Goal: Information Seeking & Learning: Find specific fact

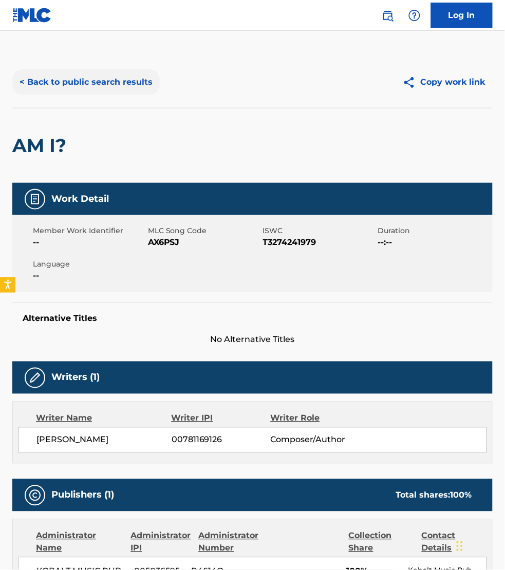
click at [115, 80] on button "< Back to public search results" at bounding box center [85, 82] width 147 height 26
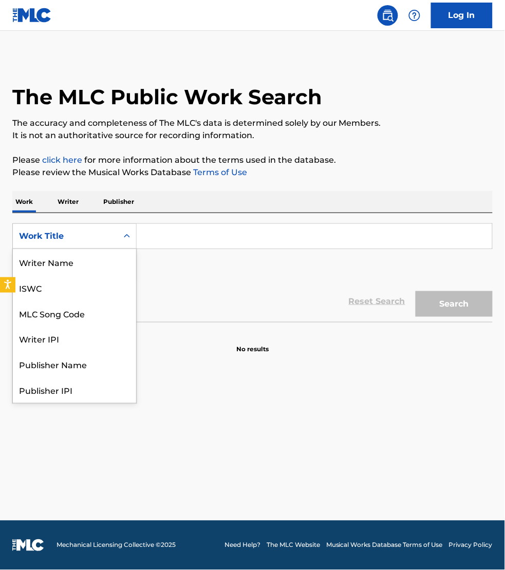
click at [83, 240] on div "Work Title" at bounding box center [65, 236] width 92 height 12
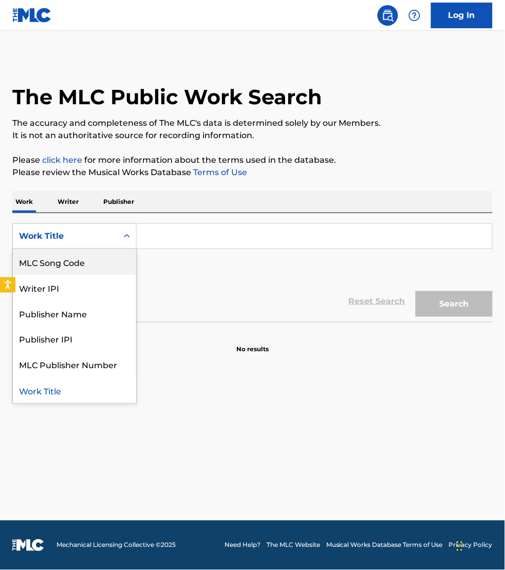
click at [80, 260] on div "MLC Song Code" at bounding box center [74, 262] width 123 height 26
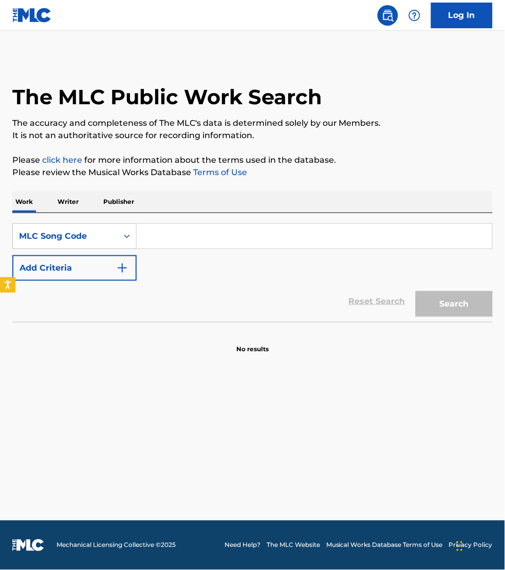
click at [158, 238] on input "Search Form" at bounding box center [314, 236] width 355 height 25
paste input "J60IOB"
type input "J60IOB"
click at [415, 291] on button "Search" at bounding box center [453, 304] width 77 height 26
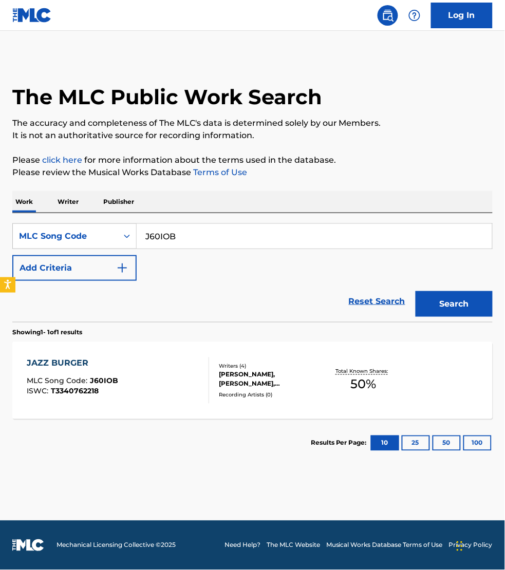
click at [165, 385] on div "JAZZ BURGER MLC Song Code : J60IOB ISWC : T3340762218" at bounding box center [118, 380] width 182 height 46
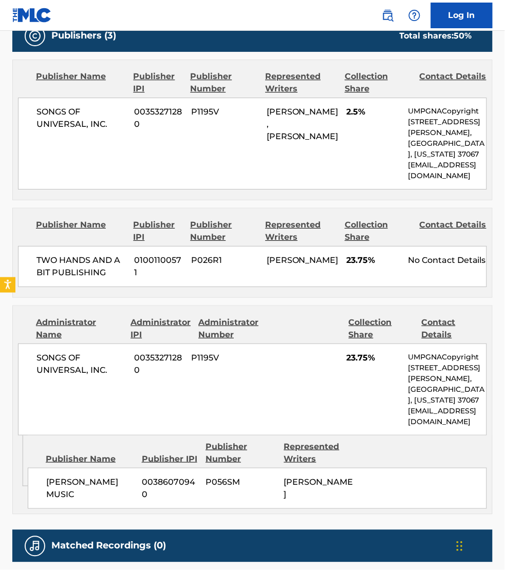
scroll to position [481, 0]
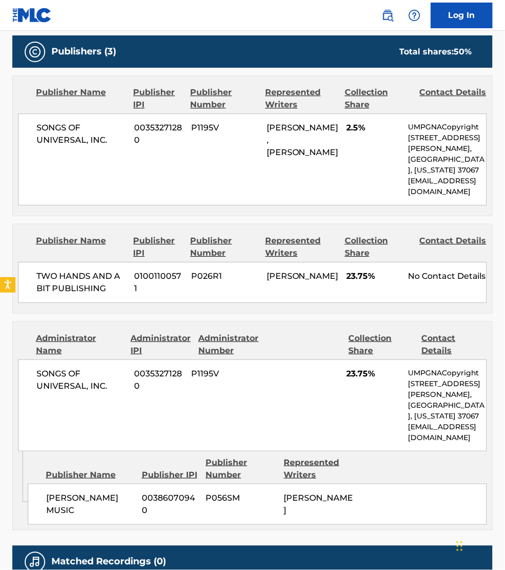
click at [475, 318] on div "Publishers (3) Total shares: 50 % Publisher Name Publisher IPI Publisher Number…" at bounding box center [252, 282] width 480 height 495
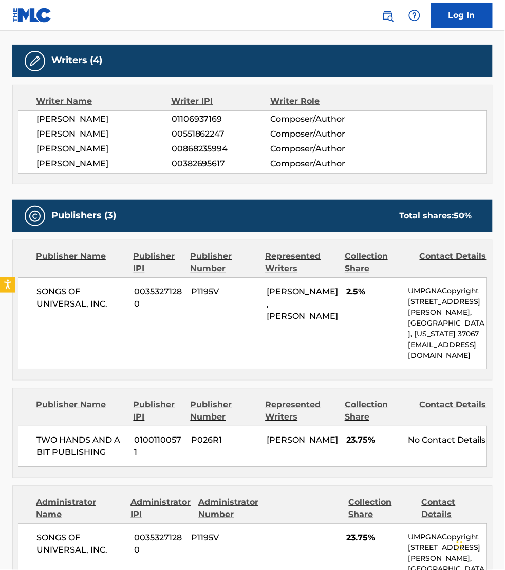
scroll to position [257, 0]
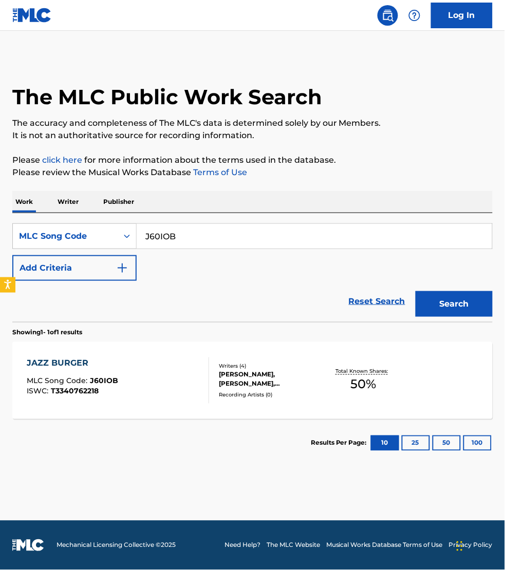
click at [184, 240] on input "J60IOB" at bounding box center [314, 236] width 355 height 25
paste input "MN1T59"
type input "MN1T59"
click at [415, 291] on button "Search" at bounding box center [453, 304] width 77 height 26
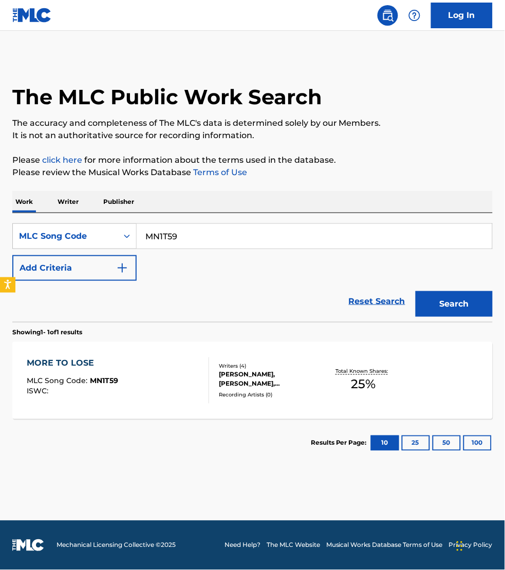
click at [167, 375] on div "MORE TO LOSE MLC Song Code : MN1T59 ISWC :" at bounding box center [118, 380] width 182 height 46
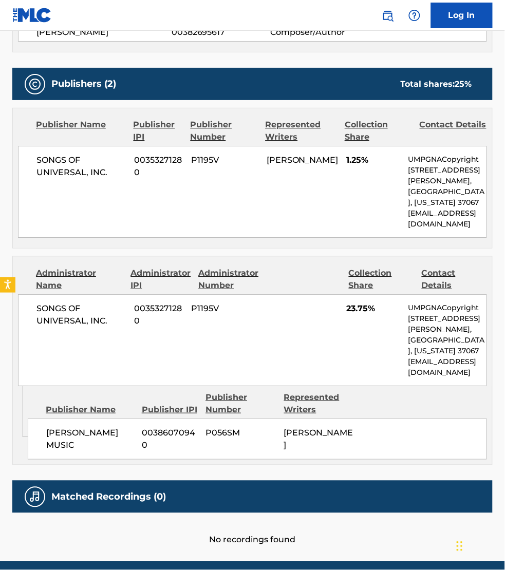
scroll to position [465, 0]
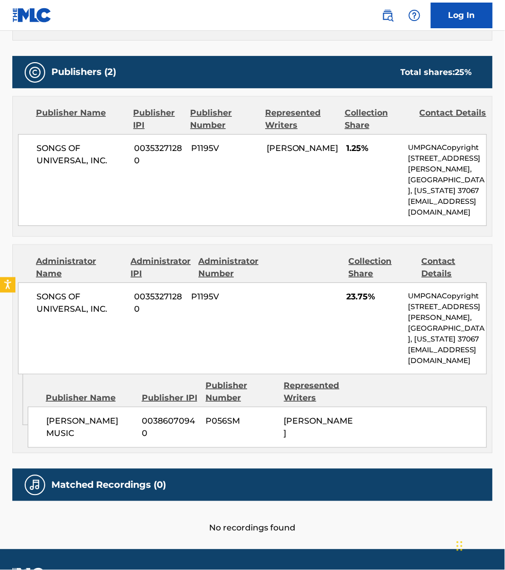
drag, startPoint x: 459, startPoint y: 385, endPoint x: 470, endPoint y: 383, distance: 10.4
click at [459, 385] on div "Publisher Name Publisher IPI Publisher Number Represented Writers" at bounding box center [257, 391] width 459 height 25
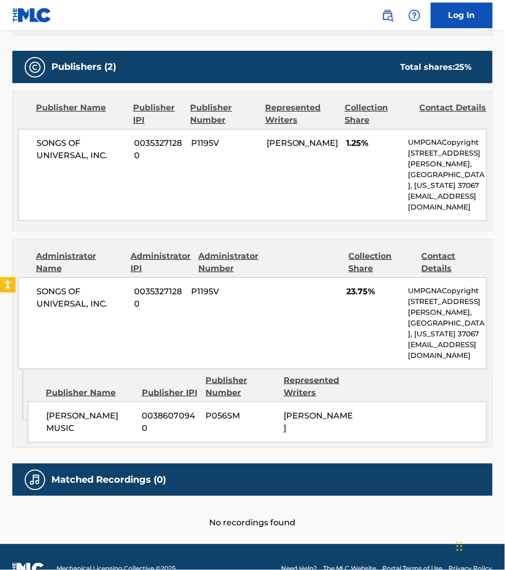
scroll to position [481, 0]
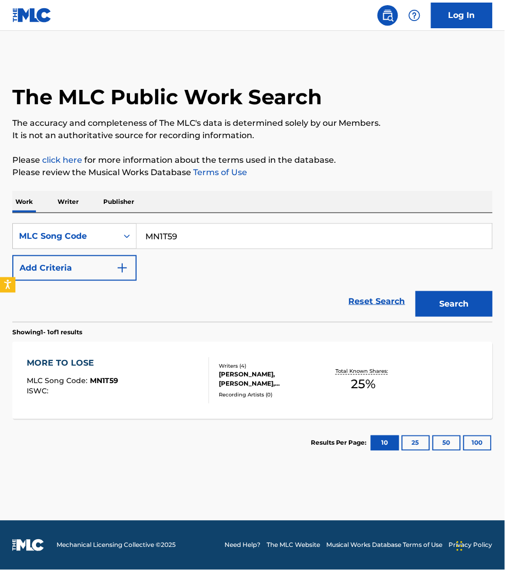
click at [191, 234] on input "MN1T59" at bounding box center [314, 236] width 355 height 25
paste input "S82F3R"
type input "S82F3R"
click at [415, 291] on button "Search" at bounding box center [453, 304] width 77 height 26
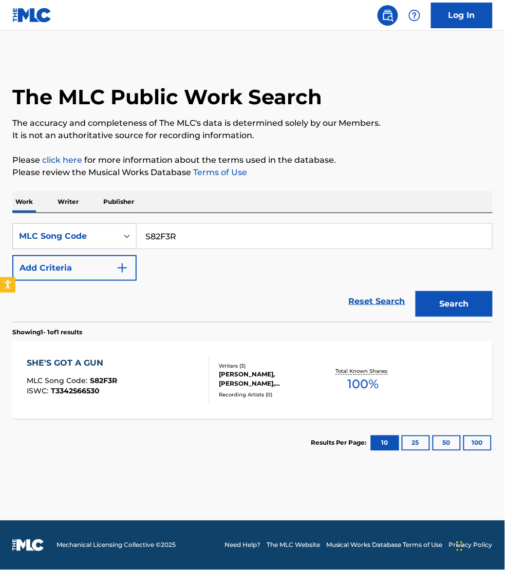
click at [157, 370] on div "SHE'S GOT A GUN MLC Song Code : S82F3R ISWC : T3342566530" at bounding box center [118, 380] width 182 height 46
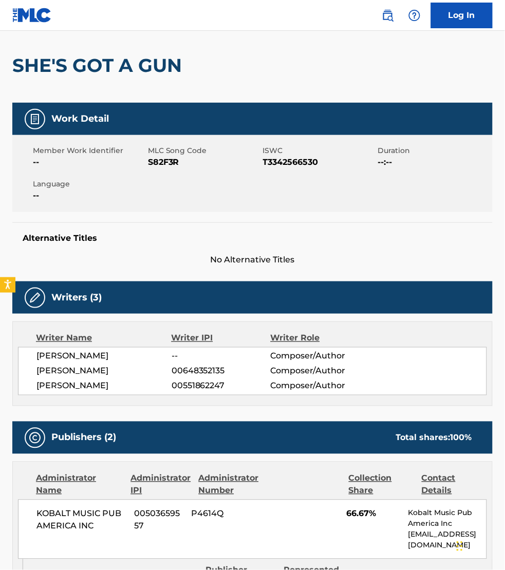
scroll to position [144, 0]
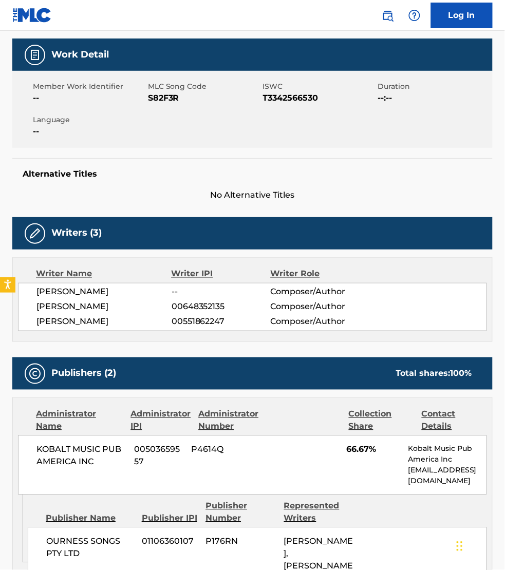
click at [162, 96] on span "S82F3R" at bounding box center [204, 98] width 112 height 12
copy span "S82F3R"
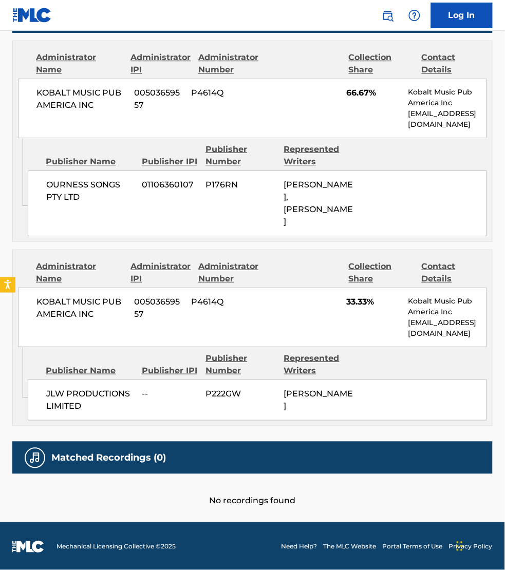
scroll to position [504, 0]
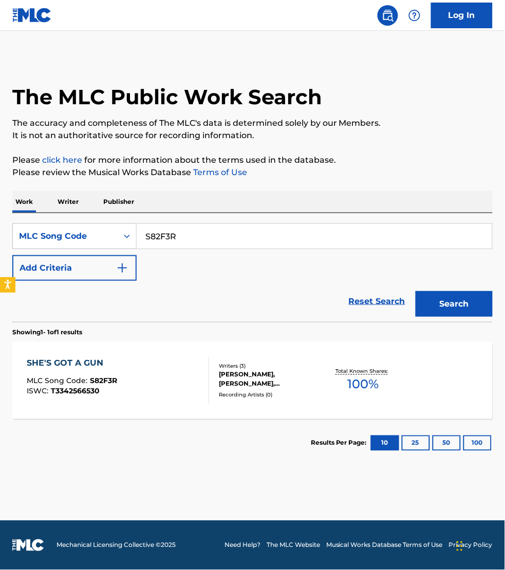
click at [177, 242] on input "S82F3R" at bounding box center [314, 236] width 355 height 25
paste input "1S3K"
type input "S81S3K"
click at [415, 291] on button "Search" at bounding box center [453, 304] width 77 height 26
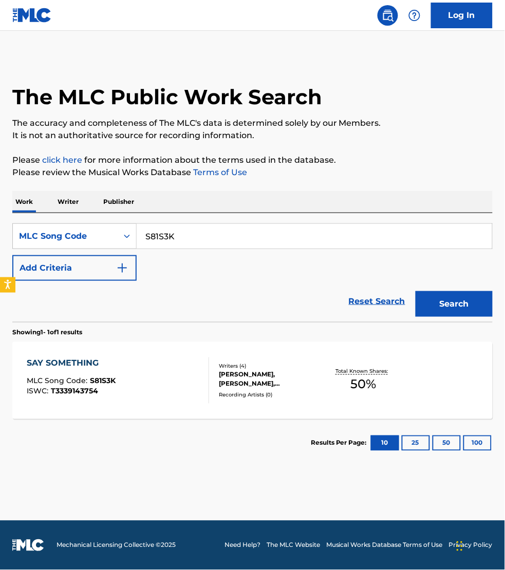
click at [168, 383] on div "SAY SOMETHING MLC Song Code : S81S3K ISWC : T3339143754" at bounding box center [118, 380] width 182 height 46
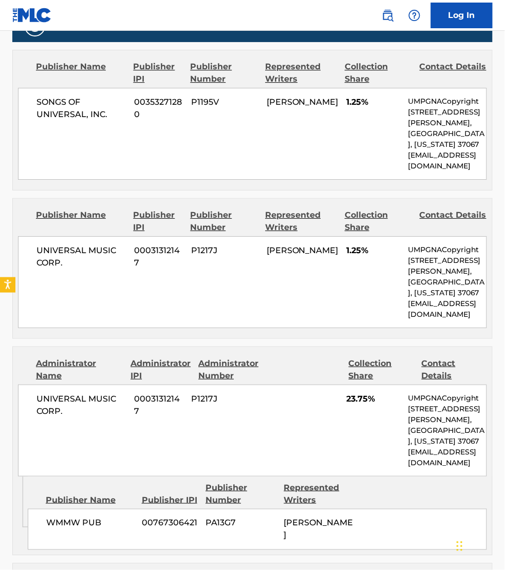
scroll to position [497, 0]
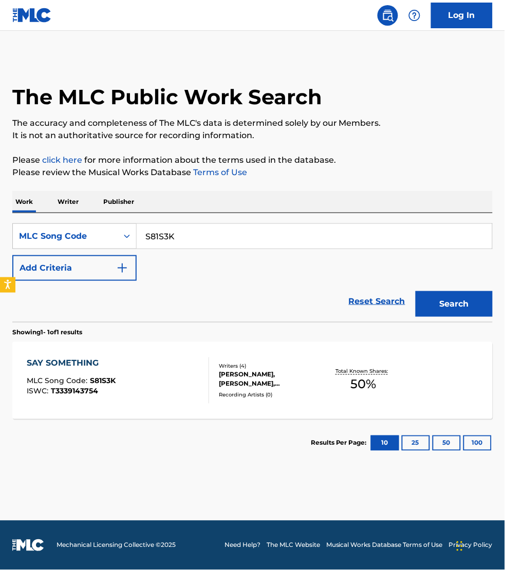
click at [178, 244] on input "S81S3K" at bounding box center [314, 236] width 355 height 25
paste input "DS23QY"
type input "DS23QY"
click at [415, 291] on button "Search" at bounding box center [453, 304] width 77 height 26
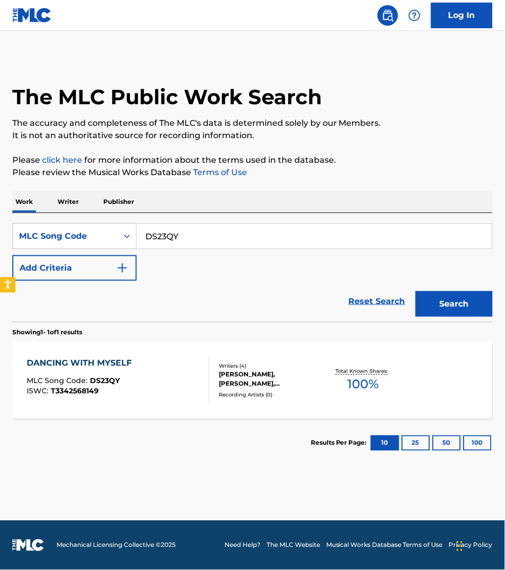
click at [175, 397] on div "DANCING WITH MYSELF MLC Song Code : DS23QY ISWC : T3342568149" at bounding box center [118, 380] width 182 height 46
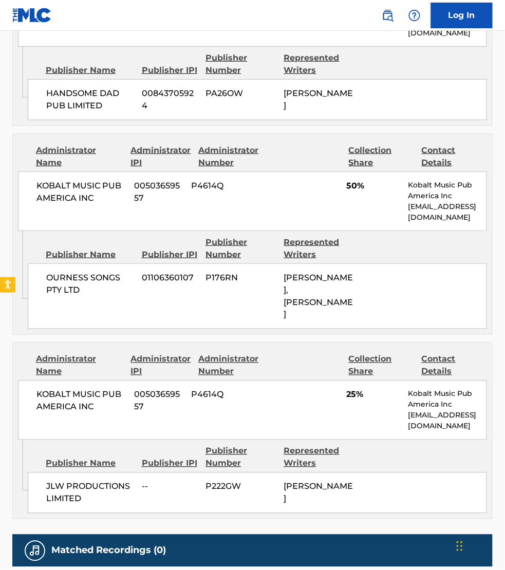
scroll to position [738, 0]
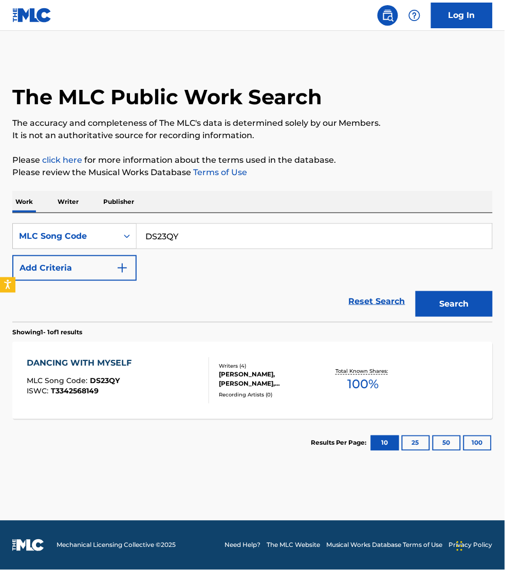
click at [180, 230] on input "DS23QY" at bounding box center [314, 236] width 355 height 25
paste input "S68RPV"
type input "S68RPV"
click at [415, 291] on button "Search" at bounding box center [453, 304] width 77 height 26
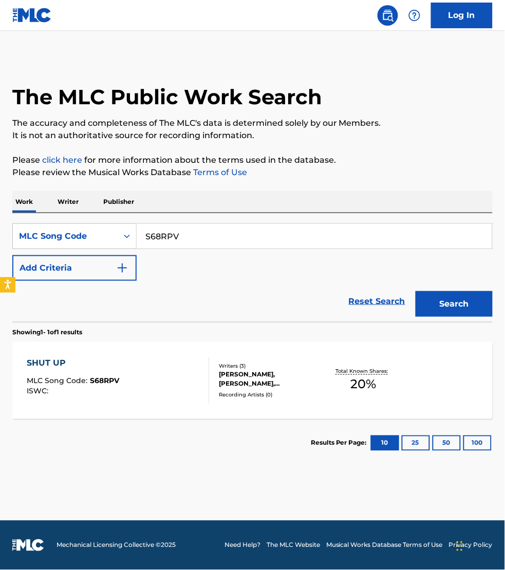
click at [166, 387] on div "SHUT UP MLC Song Code : S68RPV ISWC :" at bounding box center [118, 380] width 182 height 46
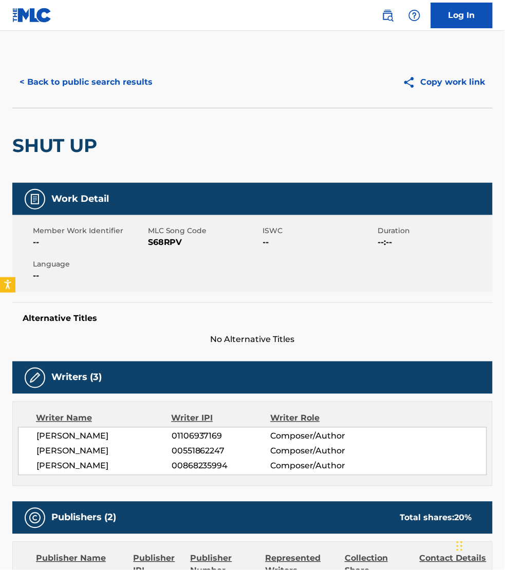
click at [169, 242] on span "S68RPV" at bounding box center [204, 242] width 112 height 12
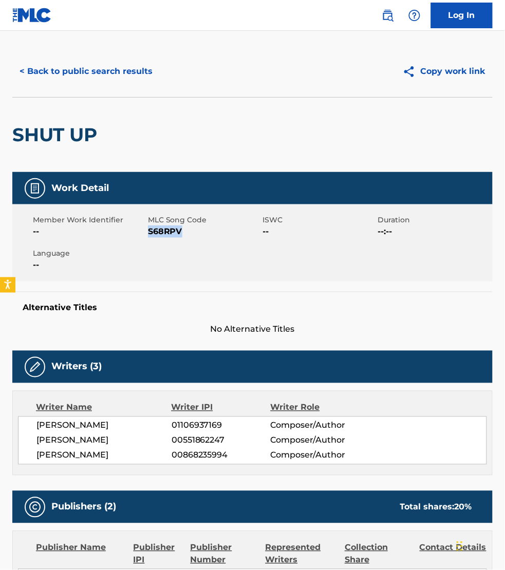
scroll to position [16, 0]
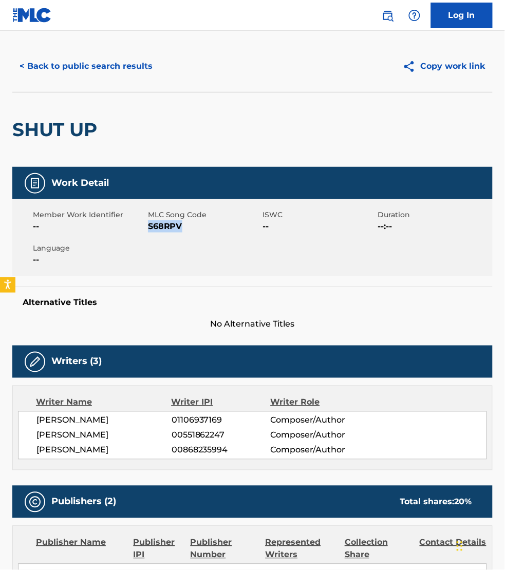
copy span "S68RPV"
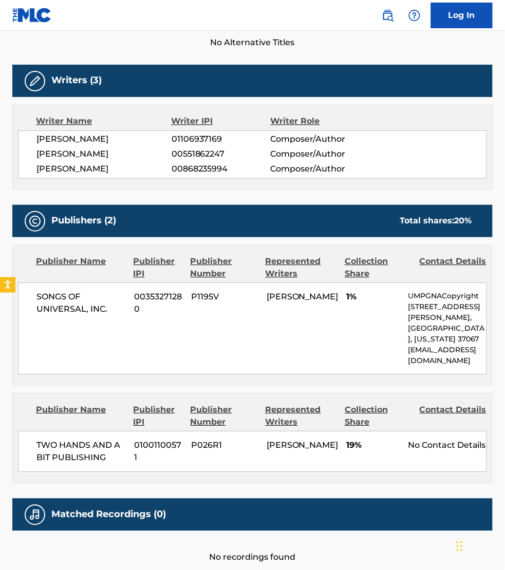
scroll to position [304, 0]
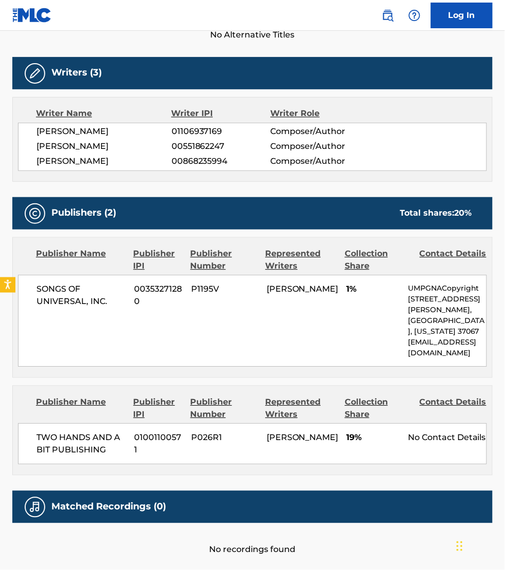
click at [455, 392] on div "Publisher Name Publisher IPI Publisher Number Represented Writers Collection Sh…" at bounding box center [252, 430] width 479 height 89
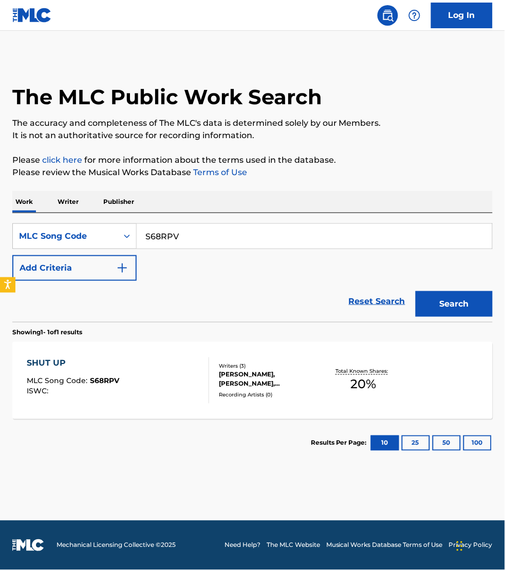
click at [184, 231] on input "S68RPV" at bounding box center [314, 236] width 355 height 25
paste input "CL0PV8"
type input "CL0PV8"
click at [415, 291] on button "Search" at bounding box center [453, 304] width 77 height 26
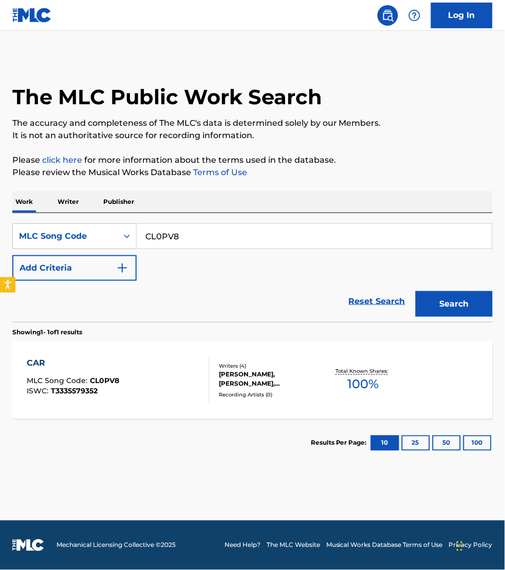
click at [157, 372] on div "CAR MLC Song Code : CL0PV8 ISWC : T3335579352" at bounding box center [118, 380] width 182 height 46
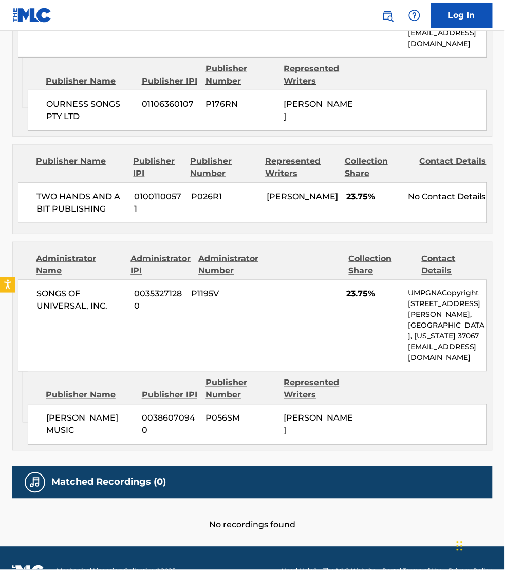
scroll to position [753, 0]
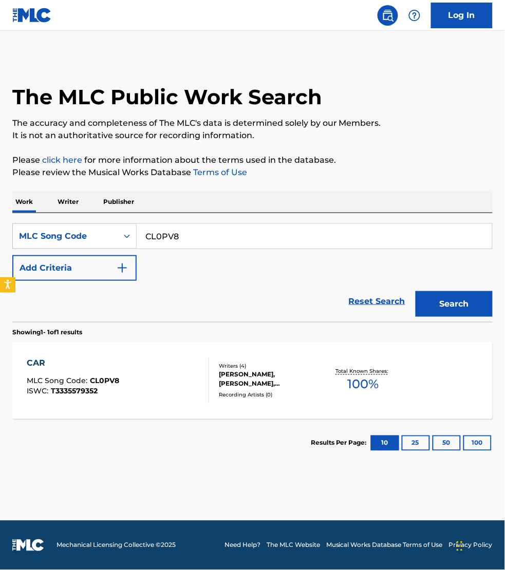
click at [192, 234] on input "CL0PV8" at bounding box center [314, 236] width 355 height 25
paste input "W61PPY"
type input "W61PPY"
click at [415, 291] on button "Search" at bounding box center [453, 304] width 77 height 26
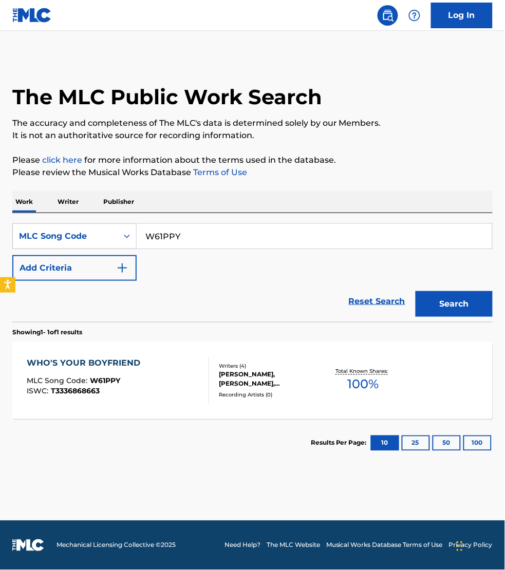
click at [169, 392] on div "WHO'S YOUR BOYFRIEND MLC Song Code : W61PPY ISWC : T3336868663" at bounding box center [118, 380] width 182 height 46
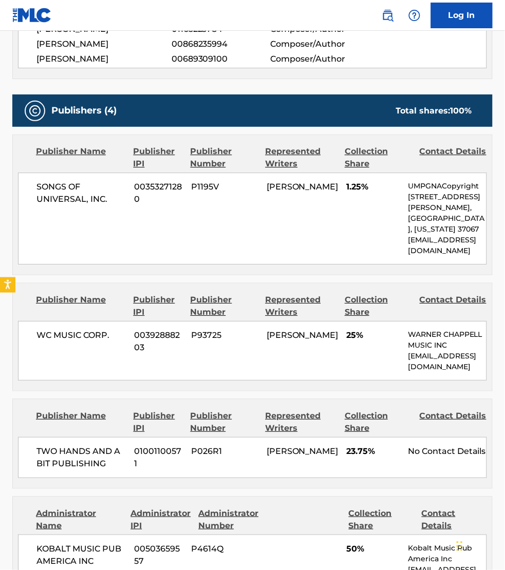
scroll to position [481, 0]
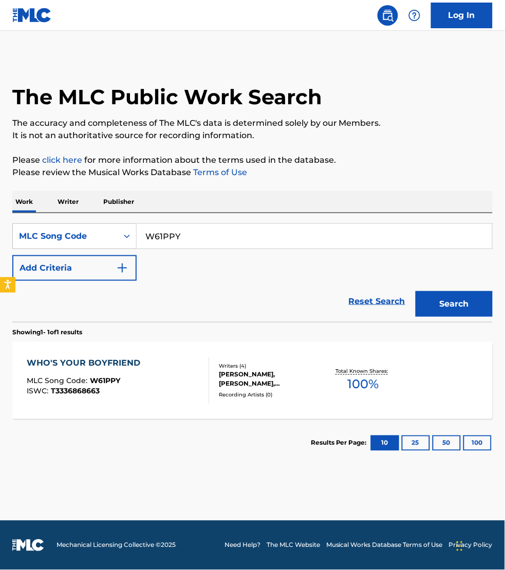
click at [191, 227] on input "W61PPY" at bounding box center [314, 236] width 355 height 25
paste input "CL0BH6"
type input "CL0BH6"
click at [415, 291] on button "Search" at bounding box center [453, 304] width 77 height 26
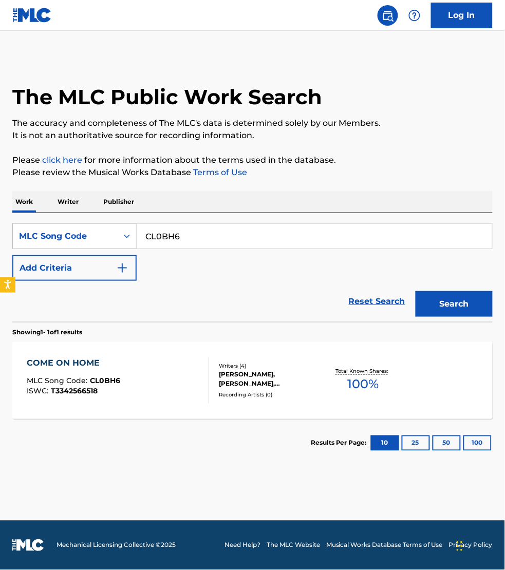
click at [159, 398] on div "COME ON HOME MLC Song Code : CL0BH6 ISWC : T3342566518" at bounding box center [118, 380] width 182 height 46
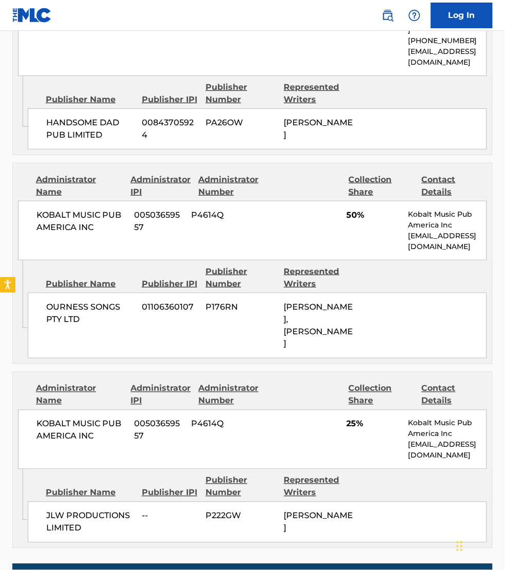
scroll to position [706, 0]
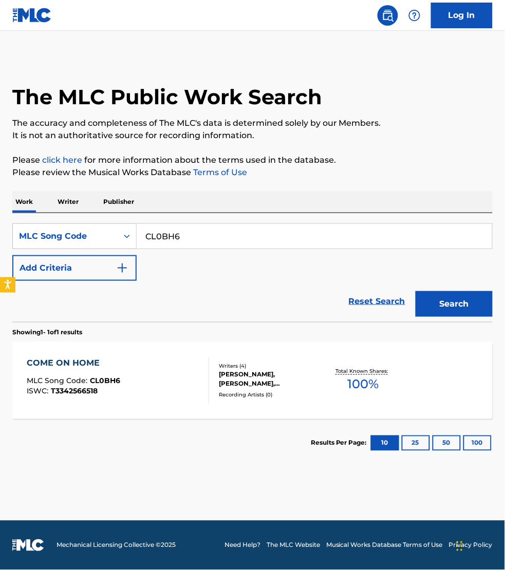
click at [205, 231] on input "CL0BH6" at bounding box center [314, 236] width 355 height 25
paste input "GB0UUC"
type input "GB0UUC"
click at [415, 291] on button "Search" at bounding box center [453, 304] width 77 height 26
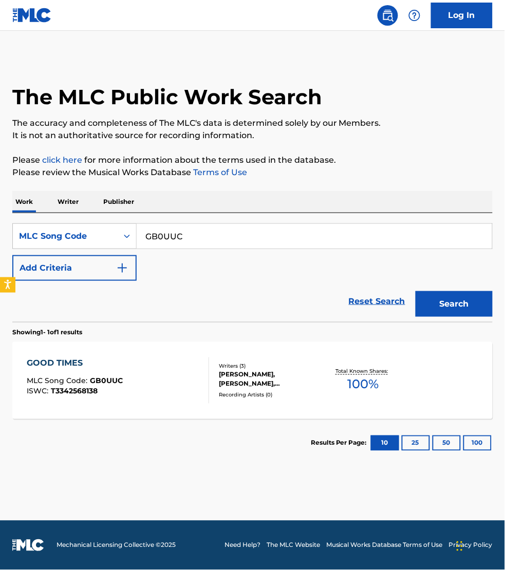
click at [162, 383] on div "GOOD TIMES MLC Song Code : GB0UUC ISWC : T3342568138" at bounding box center [118, 380] width 182 height 46
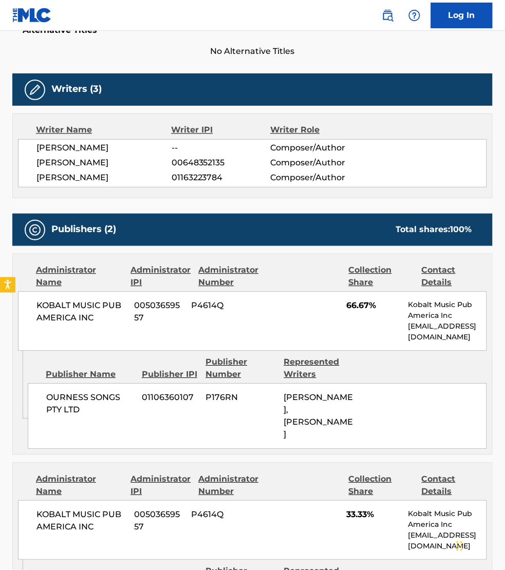
scroll to position [288, 0]
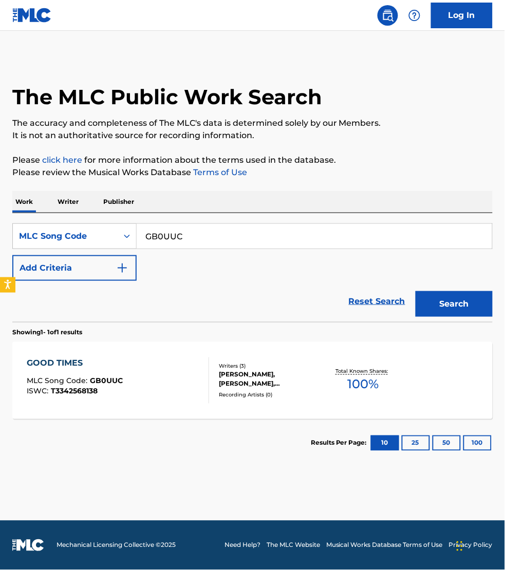
click at [182, 242] on input "GB0UUC" at bounding box center [314, 236] width 355 height 25
paste input "MV4OE3"
type input "MV4OE3"
click at [415, 291] on button "Search" at bounding box center [453, 304] width 77 height 26
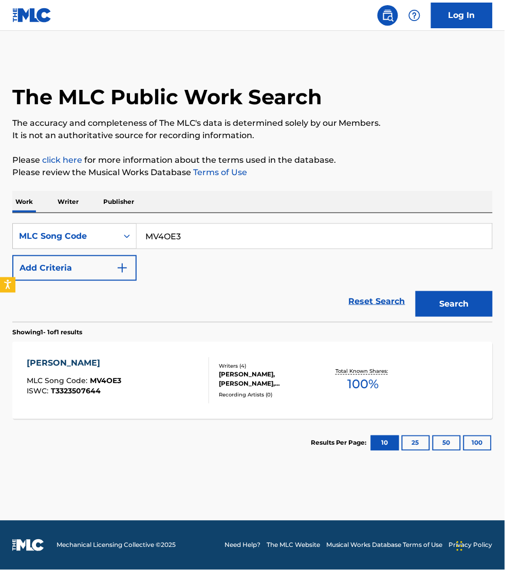
click at [185, 377] on div "MOODY MLC Song Code : MV4OE3 ISWC : T3323507644" at bounding box center [118, 380] width 182 height 46
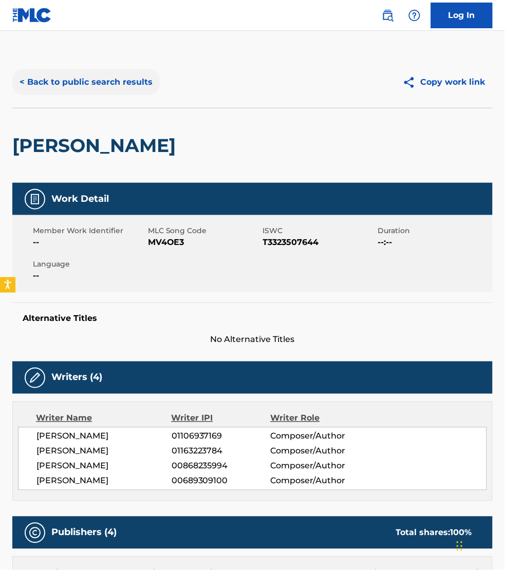
click at [61, 86] on button "< Back to public search results" at bounding box center [85, 82] width 147 height 26
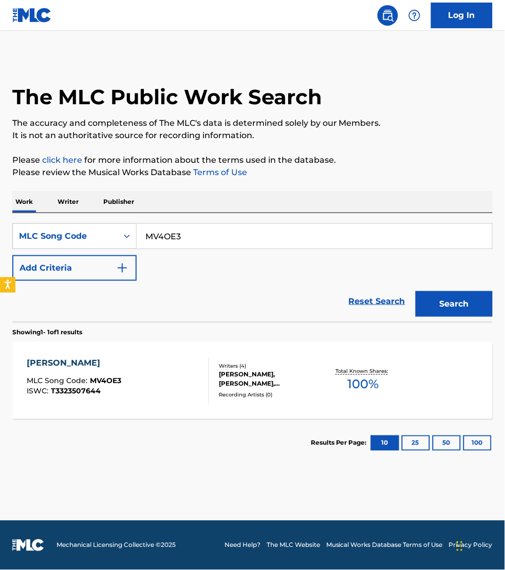
click at [208, 235] on input "MV4OE3" at bounding box center [314, 236] width 355 height 25
paste input "IZ026N"
type input "IZ026N"
click at [415, 291] on button "Search" at bounding box center [453, 304] width 77 height 26
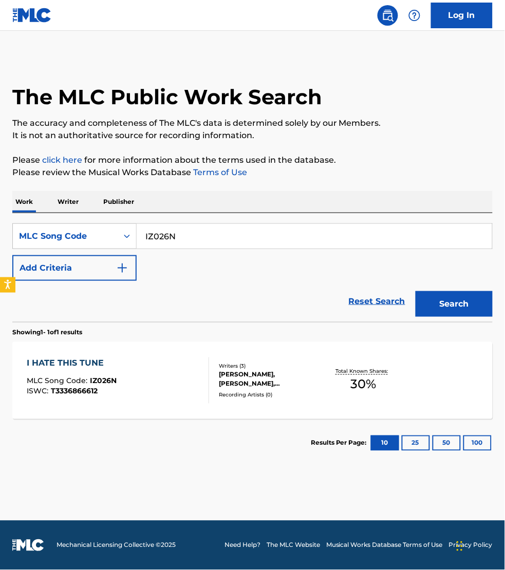
click at [175, 371] on div "I HATE THIS TUNE MLC Song Code : IZ026N ISWC : T3336866612" at bounding box center [118, 380] width 182 height 46
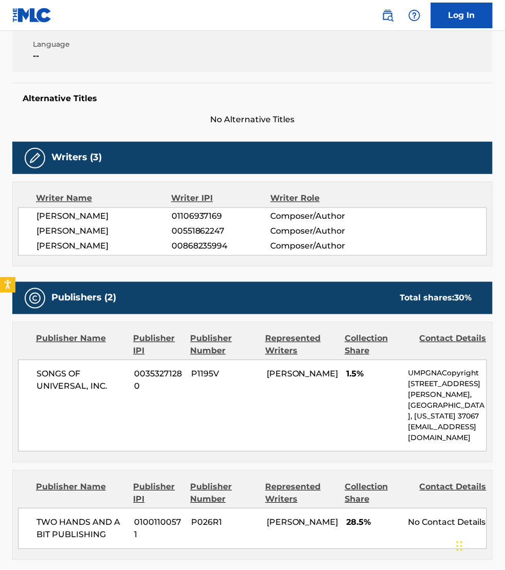
scroll to position [224, 0]
